Goal: Information Seeking & Learning: Learn about a topic

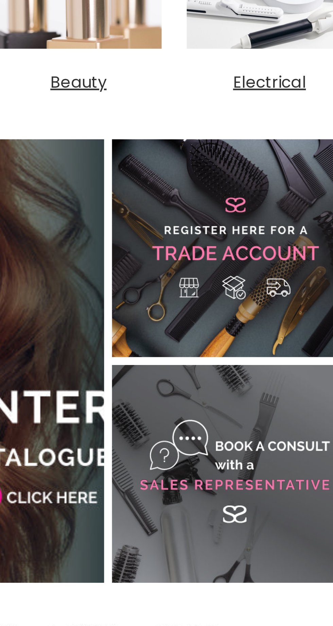
scroll to position [160, 0]
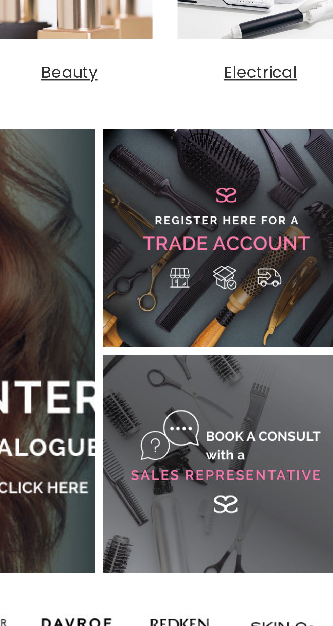
click at [261, 353] on link "Main content" at bounding box center [275, 359] width 106 height 93
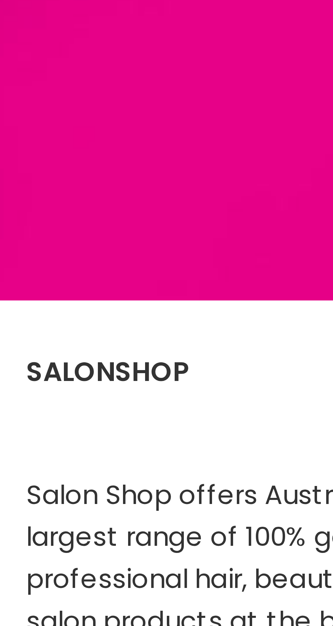
scroll to position [159, 0]
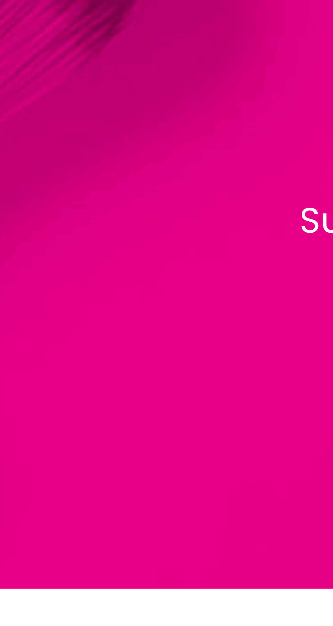
click at [28, 401] on div "Join the Mailing List Subscribe today for new products, new brands, sales, upda…" at bounding box center [166, 378] width 333 height 118
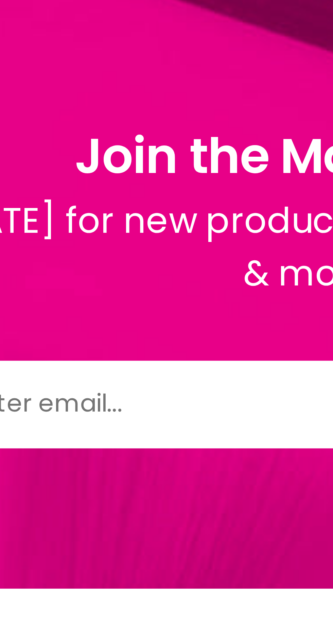
scroll to position [0, 0]
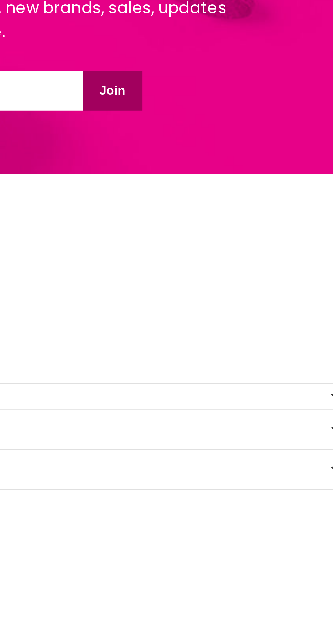
scroll to position [560, 0]
